Goal: Task Accomplishment & Management: Use online tool/utility

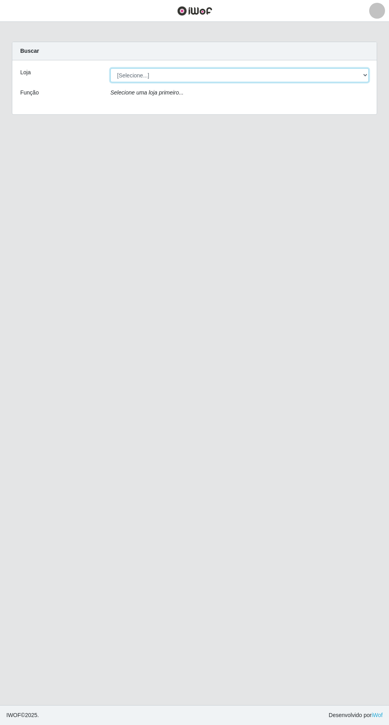
click at [117, 71] on select "[Selecione...] Extraplus - [GEOGRAPHIC_DATA] 03 - [GEOGRAPHIC_DATA]" at bounding box center [239, 75] width 259 height 14
select select "468"
click at [110, 68] on select "[Selecione...] Extraplus - [GEOGRAPHIC_DATA] 03 - [GEOGRAPHIC_DATA]" at bounding box center [239, 75] width 259 height 14
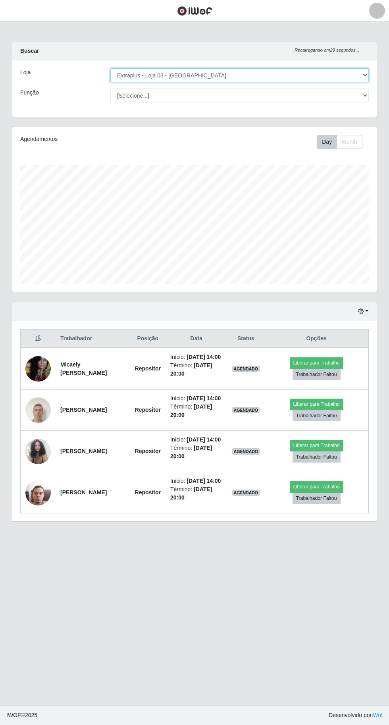
scroll to position [164, 365]
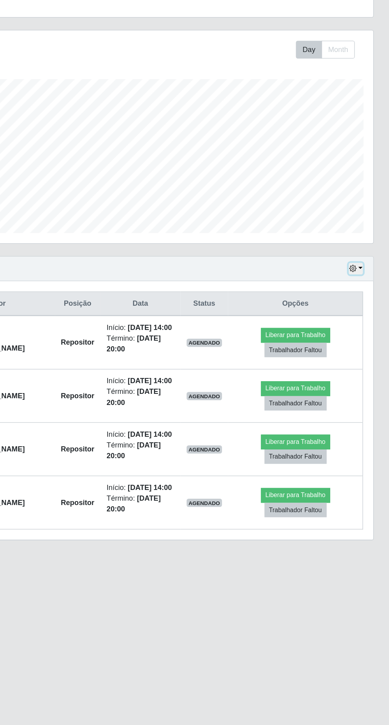
click at [361, 310] on icon "button" at bounding box center [361, 312] width 6 height 6
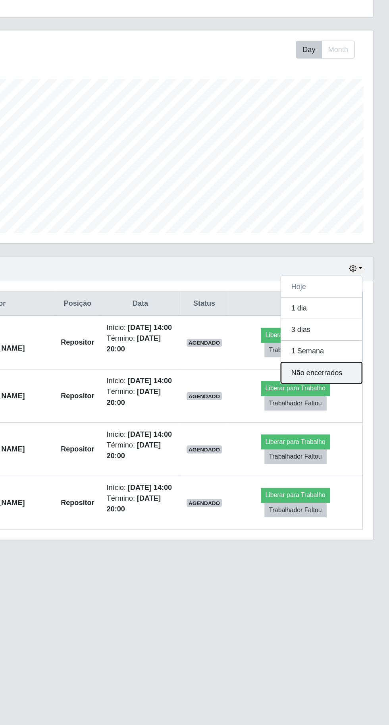
click at [322, 391] on button "Não encerrados" at bounding box center [336, 392] width 63 height 16
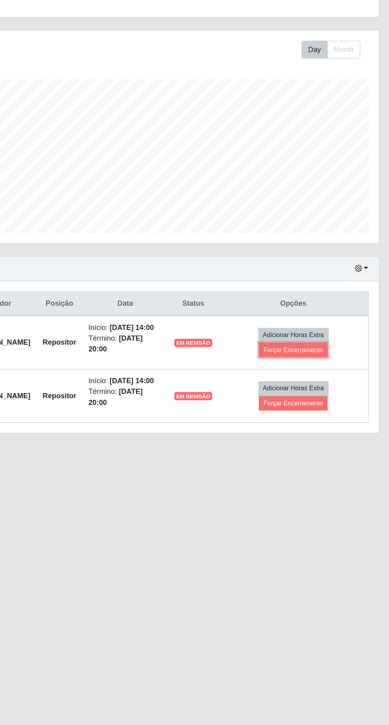
click at [306, 379] on button "Forçar Encerramento" at bounding box center [310, 374] width 53 height 11
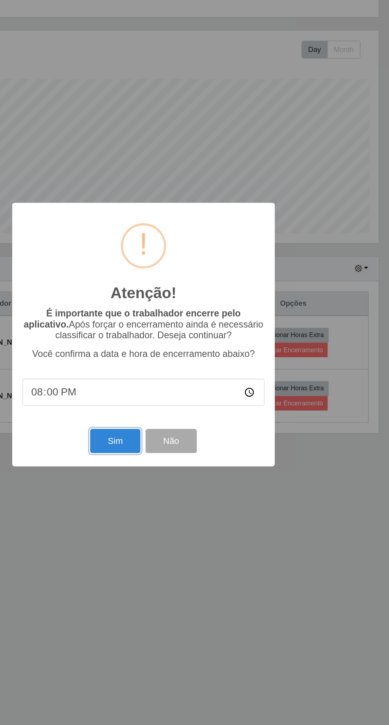
click at [166, 444] on button "Sim" at bounding box center [172, 445] width 39 height 19
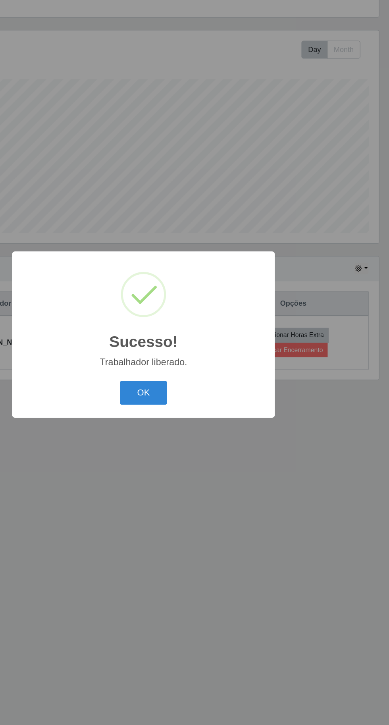
click at [194, 408] on button "OK" at bounding box center [194, 407] width 37 height 19
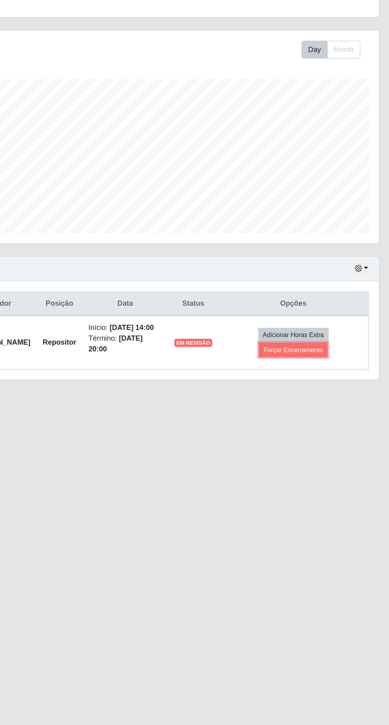
click at [314, 377] on button "Forçar Encerramento" at bounding box center [310, 374] width 53 height 11
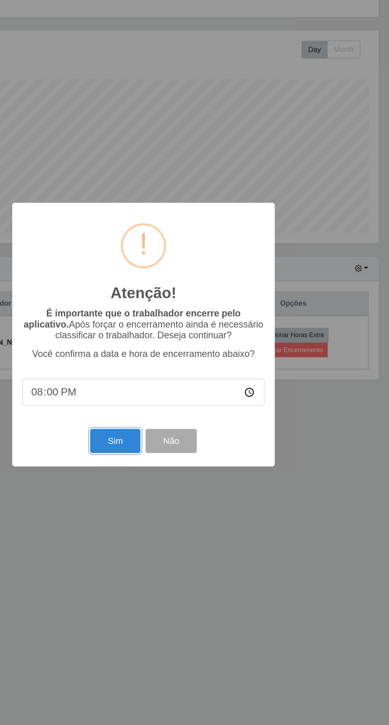
click at [163, 447] on button "Sim" at bounding box center [172, 445] width 39 height 19
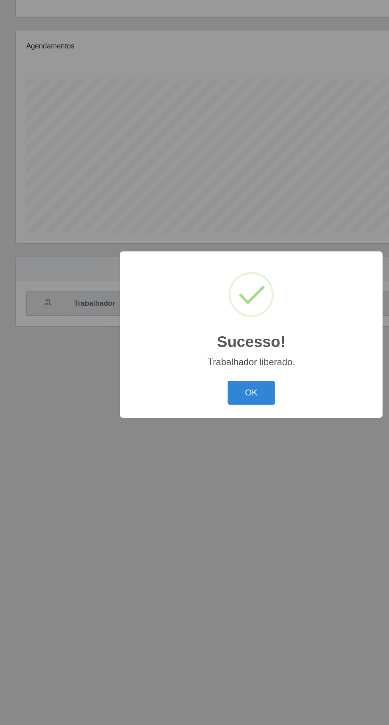
click at [191, 409] on button "OK" at bounding box center [194, 407] width 37 height 19
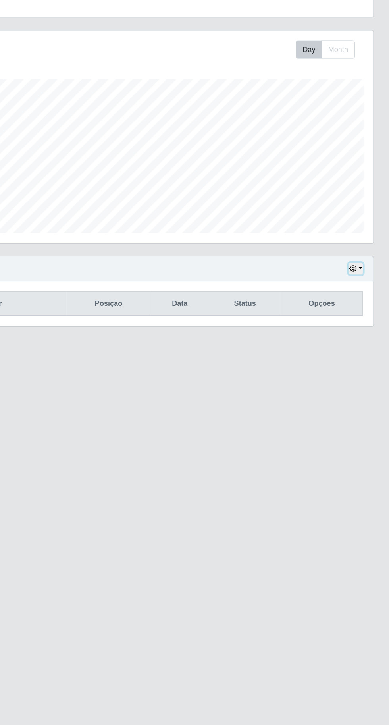
click at [367, 310] on button "button" at bounding box center [363, 311] width 11 height 9
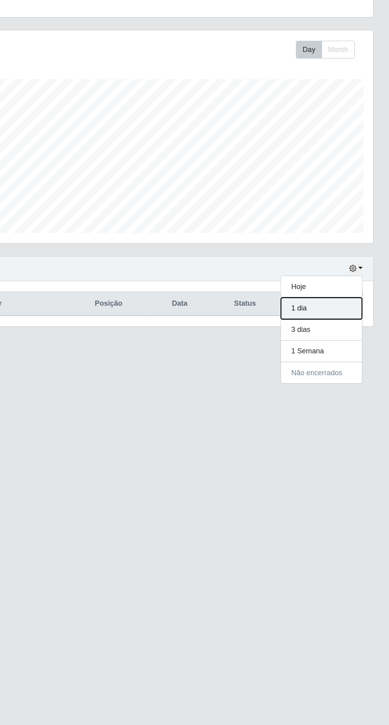
click at [321, 334] on button "1 dia" at bounding box center [336, 342] width 63 height 17
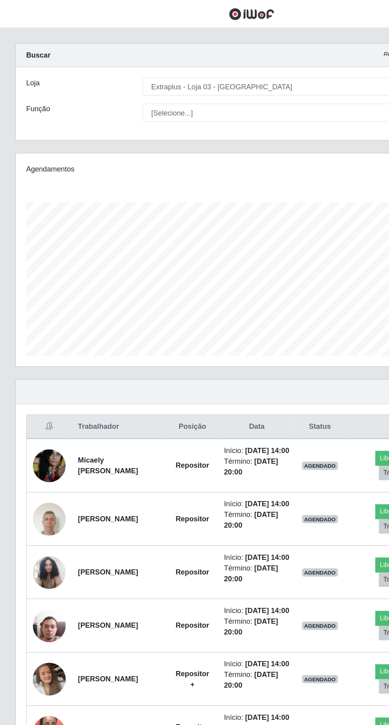
scroll to position [0, 0]
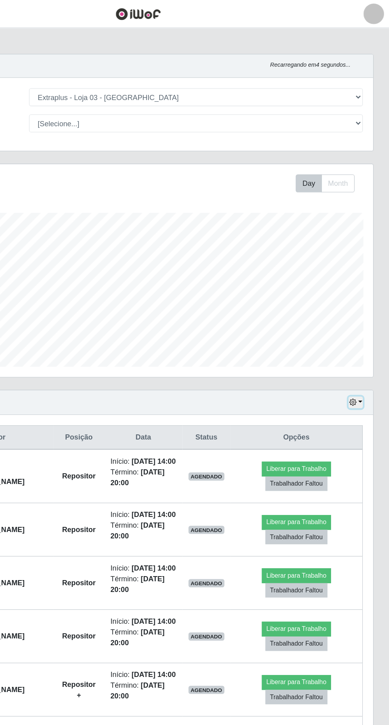
click at [363, 309] on icon "button" at bounding box center [361, 312] width 6 height 6
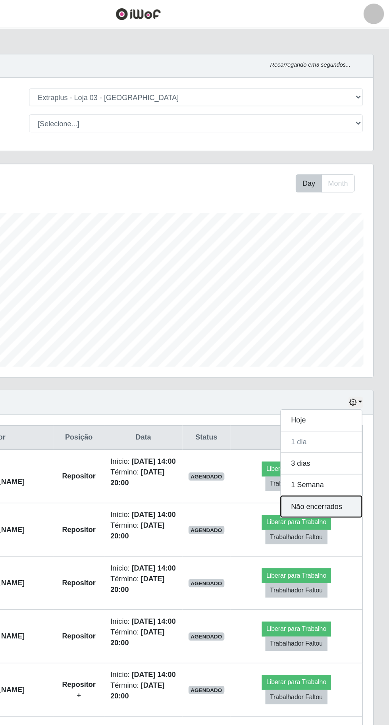
click at [354, 393] on button "Não encerrados" at bounding box center [336, 392] width 63 height 16
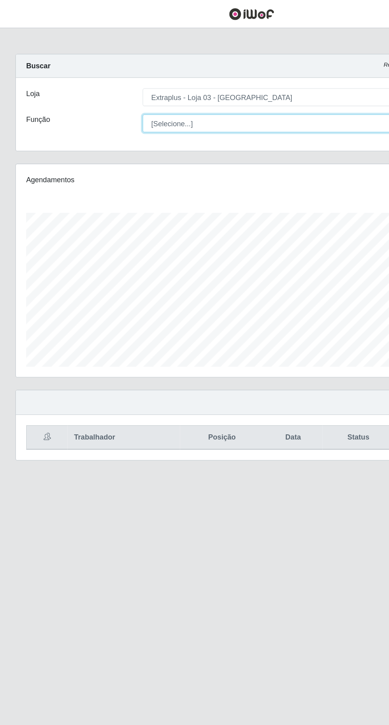
click at [131, 93] on select "[Selecione...] Repositor Repositor + Repositor ++" at bounding box center [239, 96] width 259 height 14
click at [110, 89] on select "[Selecione...] Repositor Repositor + Repositor ++" at bounding box center [239, 96] width 259 height 14
